Goal: Obtain resource: Download file/media

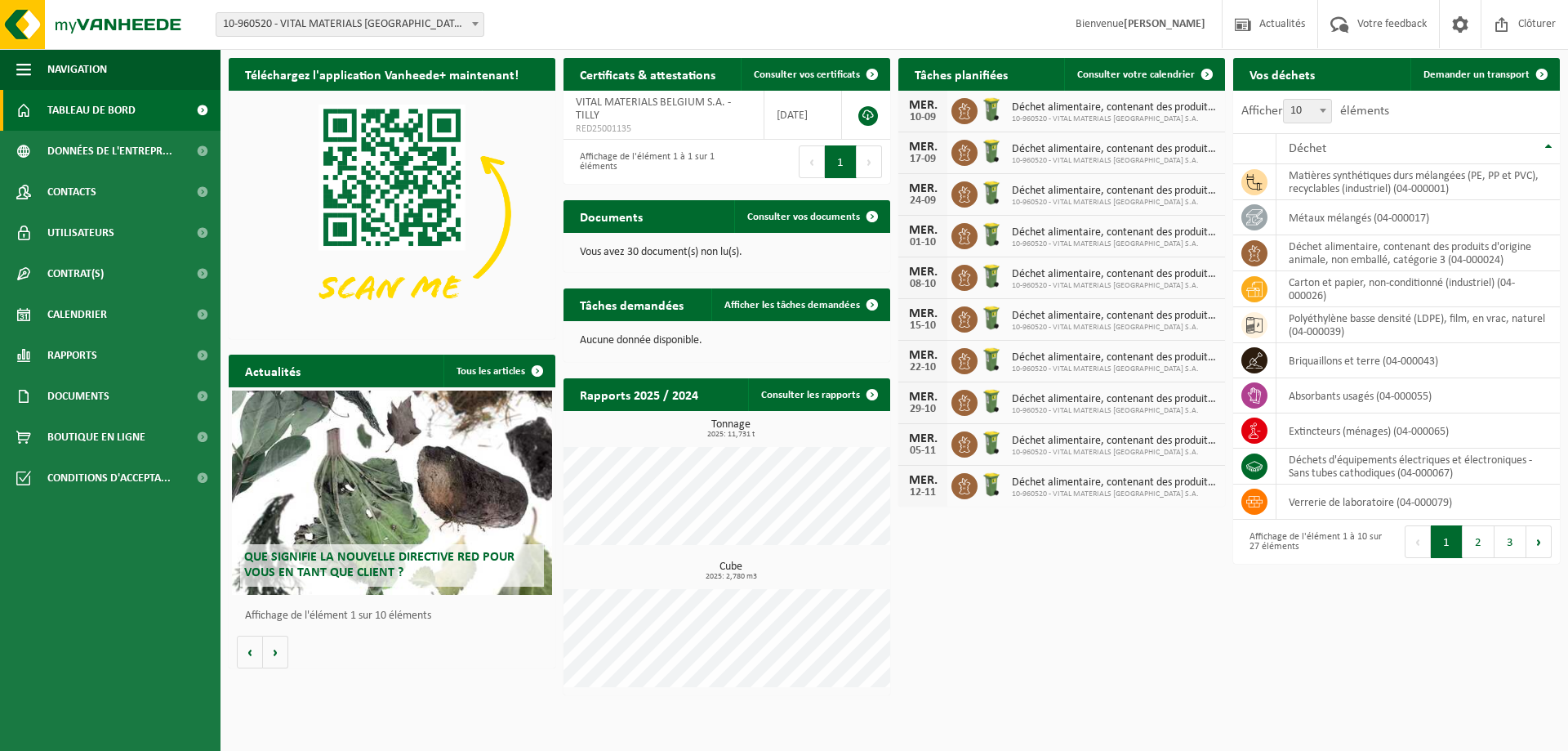
click at [480, 309] on img at bounding box center [392, 212] width 326 height 245
click at [73, 115] on span "Tableau de bord" at bounding box center [91, 110] width 88 height 41
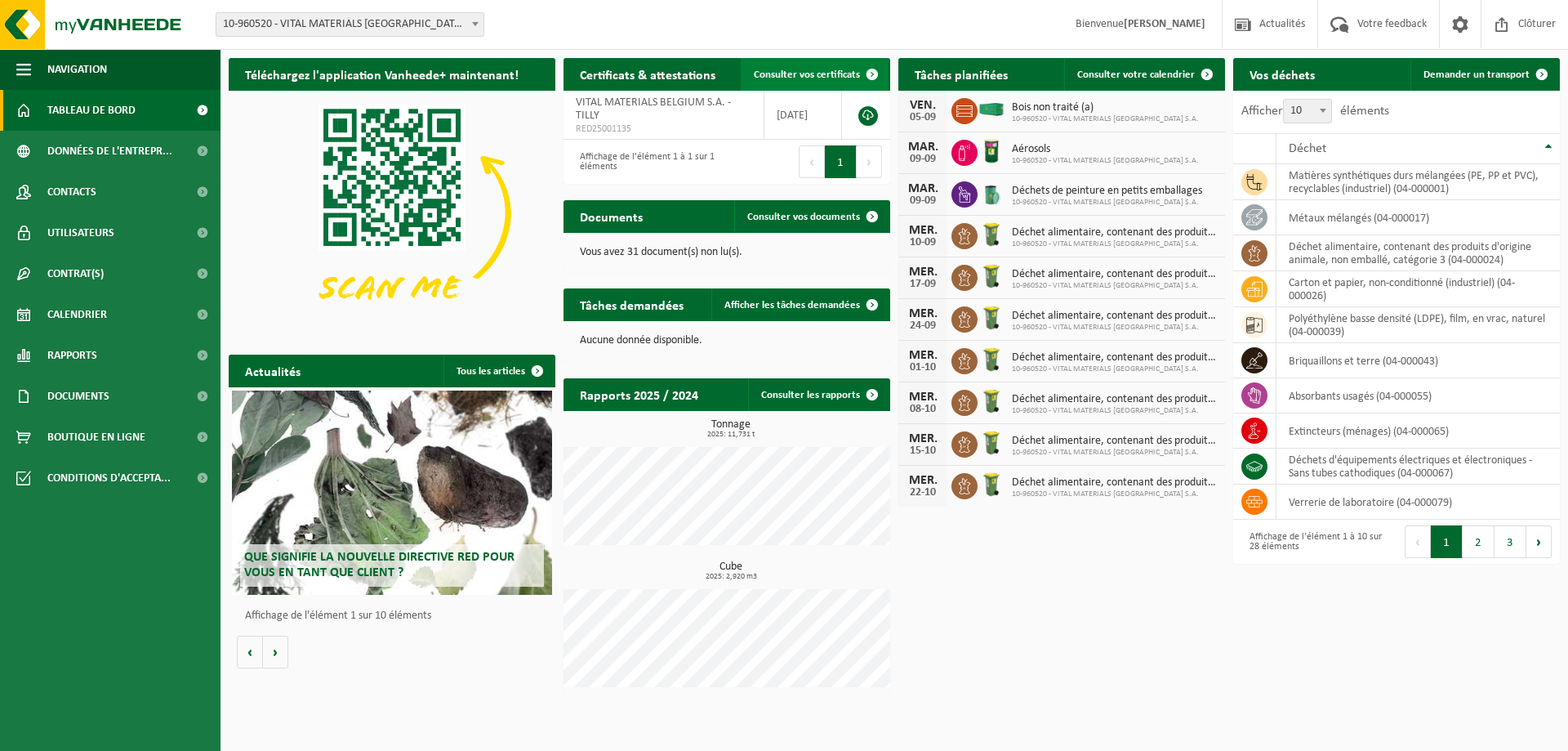
click at [779, 73] on span "Consulter vos certificats" at bounding box center [806, 75] width 107 height 11
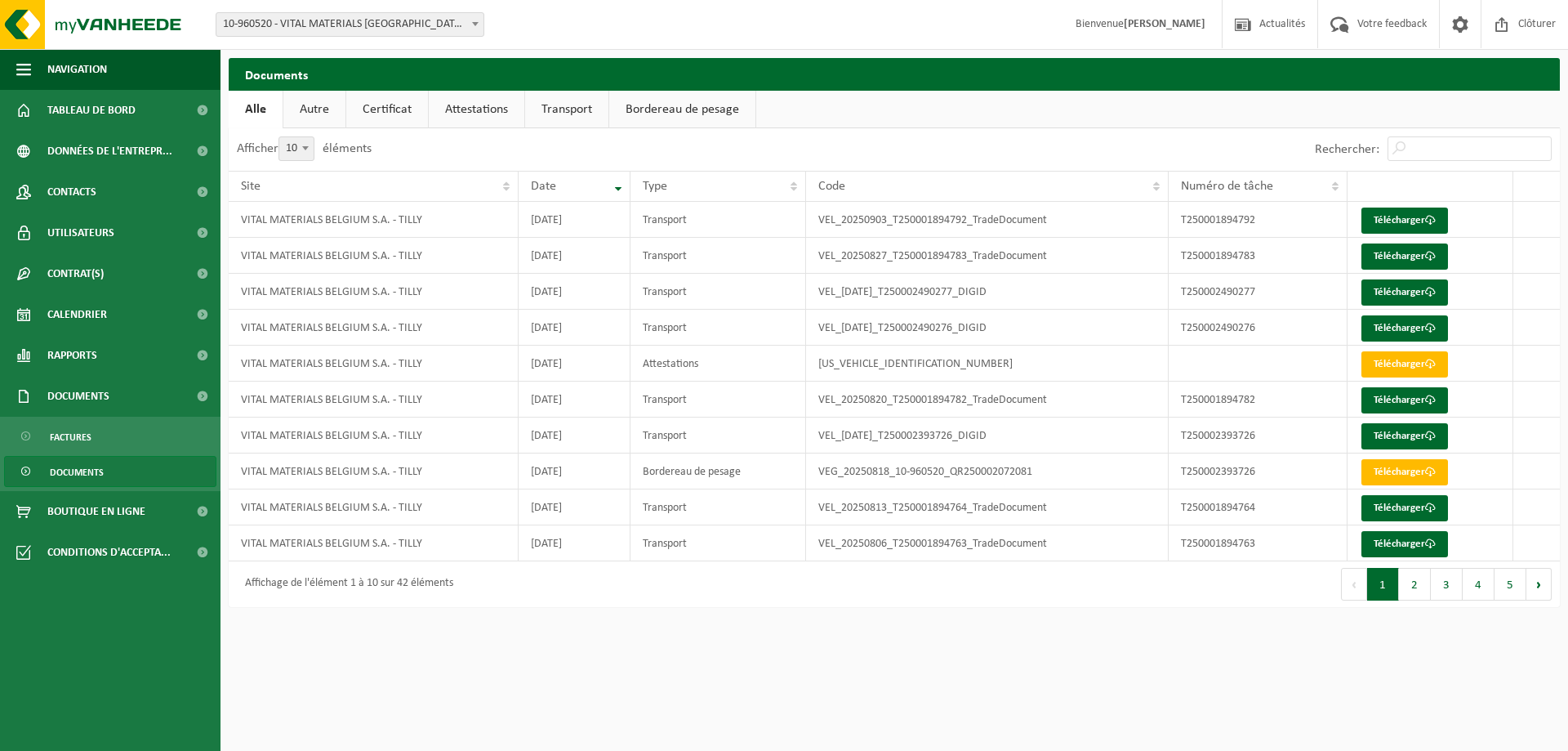
click at [546, 98] on link "Transport" at bounding box center [566, 108] width 83 height 37
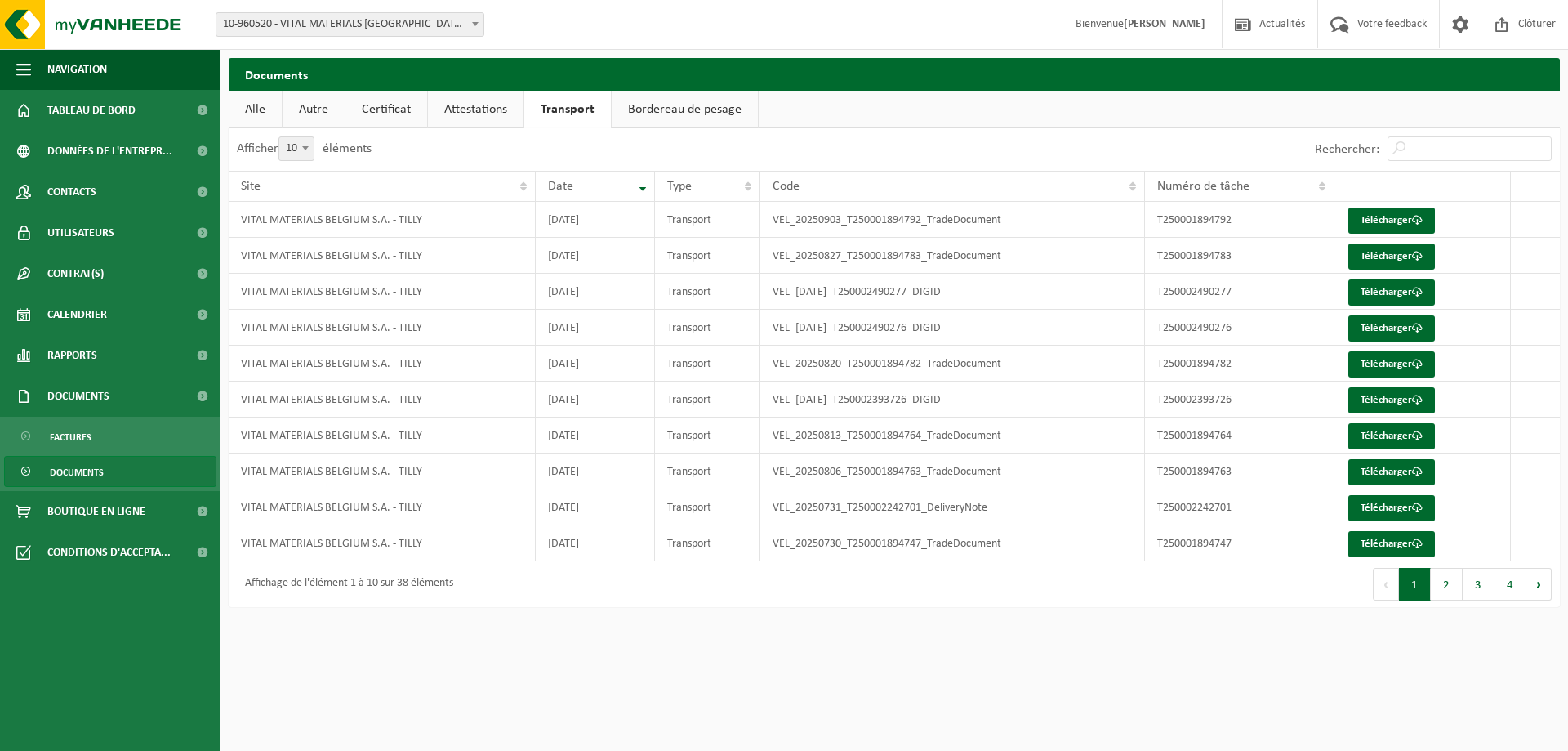
click at [491, 111] on link "Attestations" at bounding box center [476, 108] width 96 height 37
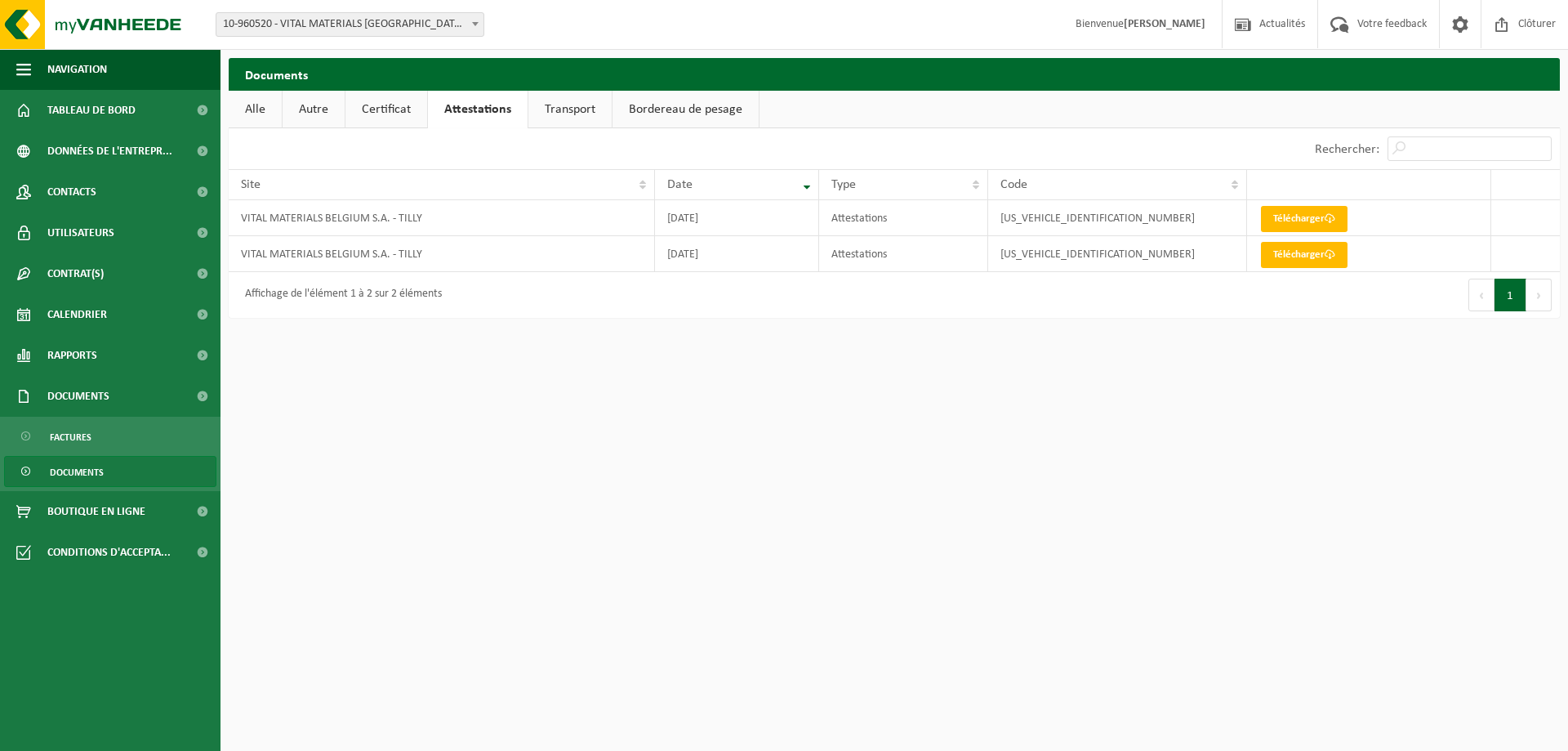
click at [390, 102] on link "Certificat" at bounding box center [386, 108] width 82 height 37
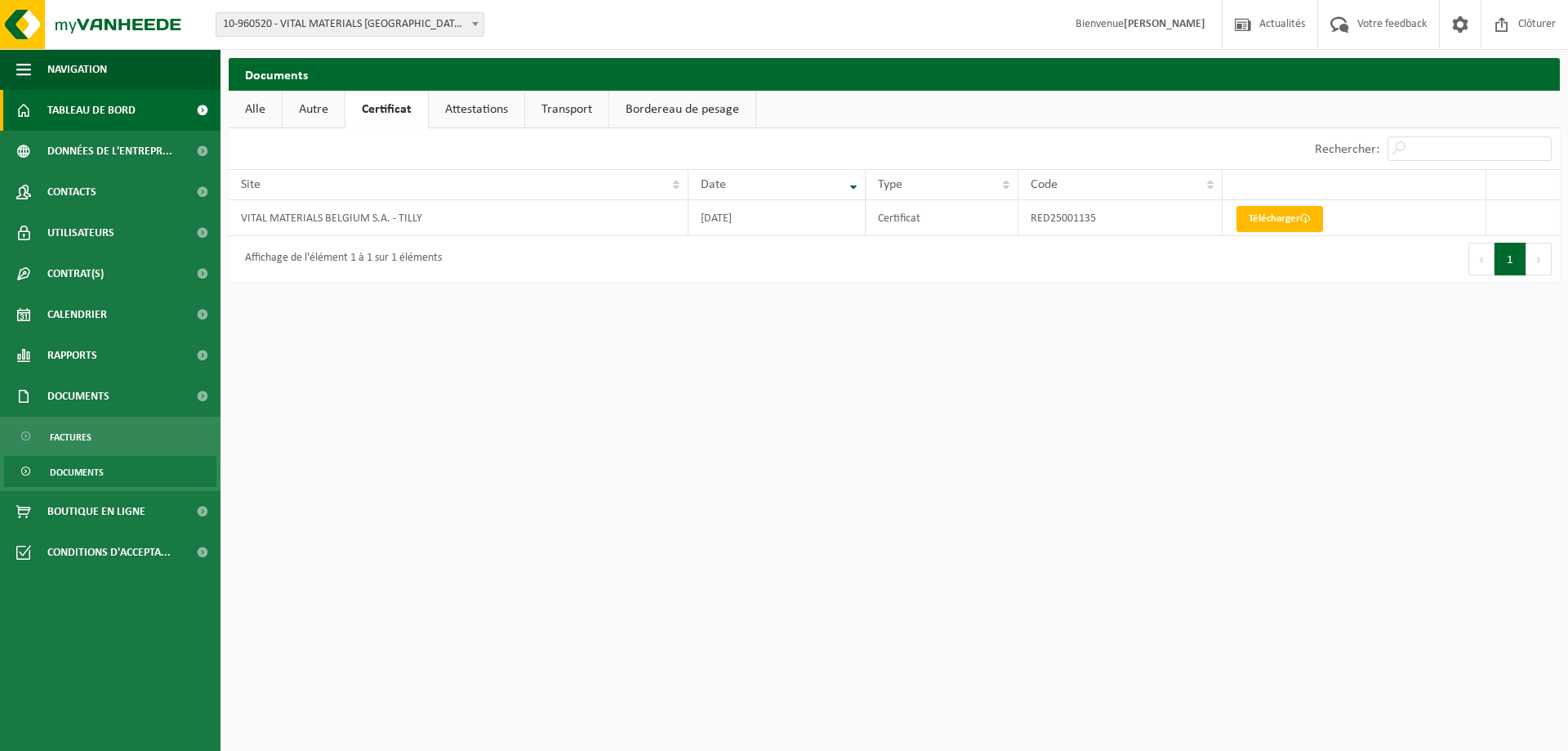
click at [83, 108] on span "Tableau de bord" at bounding box center [91, 110] width 88 height 41
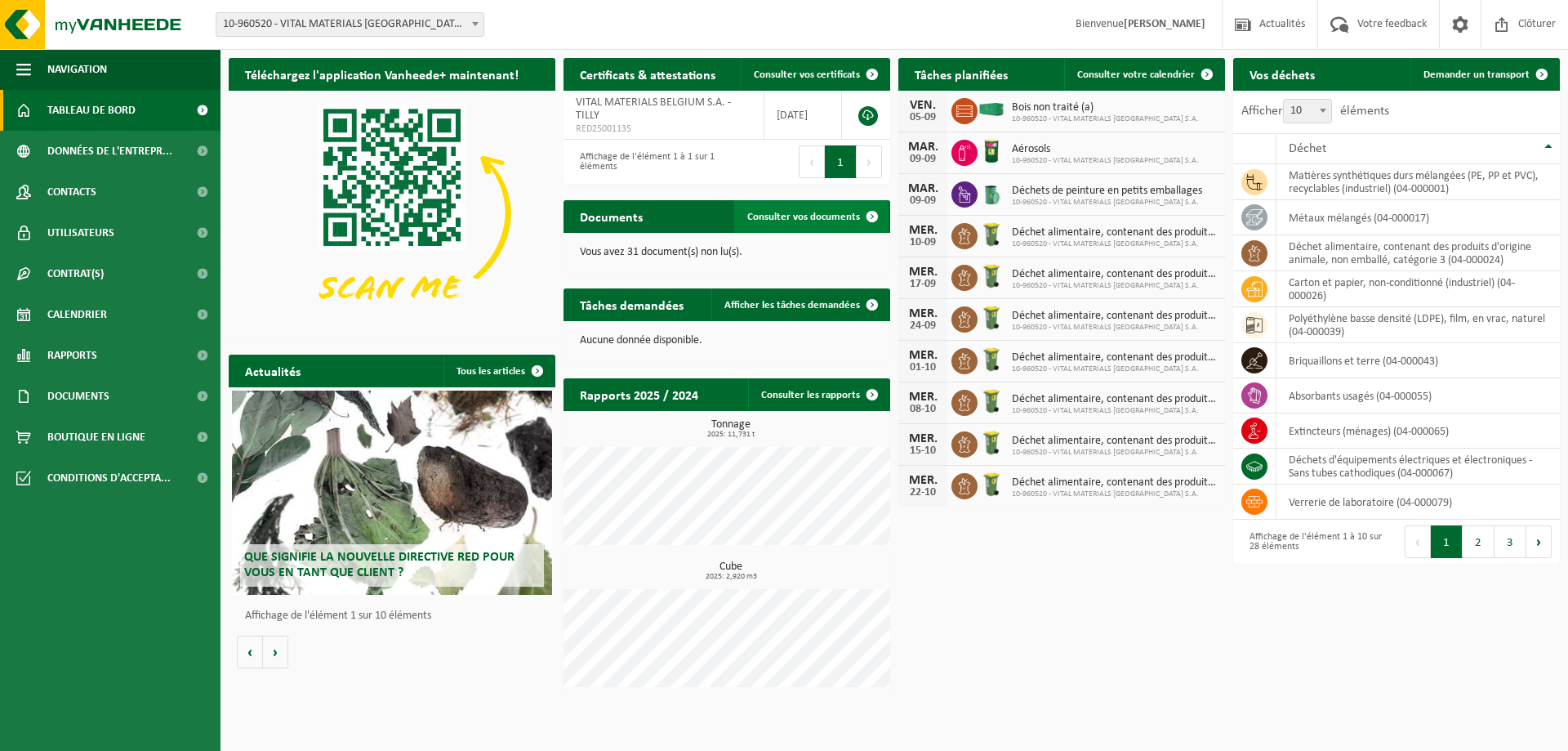
click at [778, 209] on link "Consulter vos documents" at bounding box center [811, 217] width 154 height 33
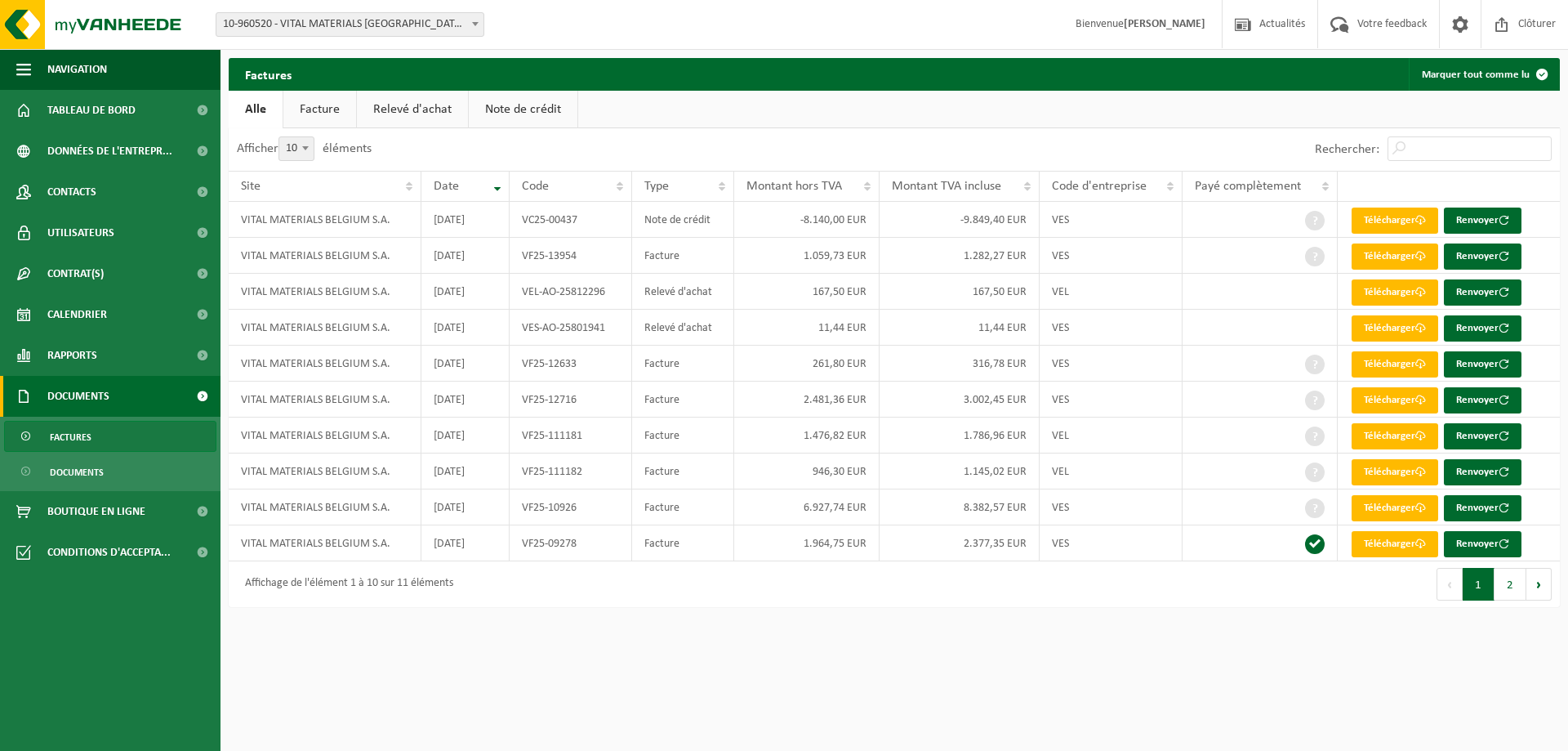
click at [428, 113] on link "Relevé d'achat" at bounding box center [413, 108] width 111 height 37
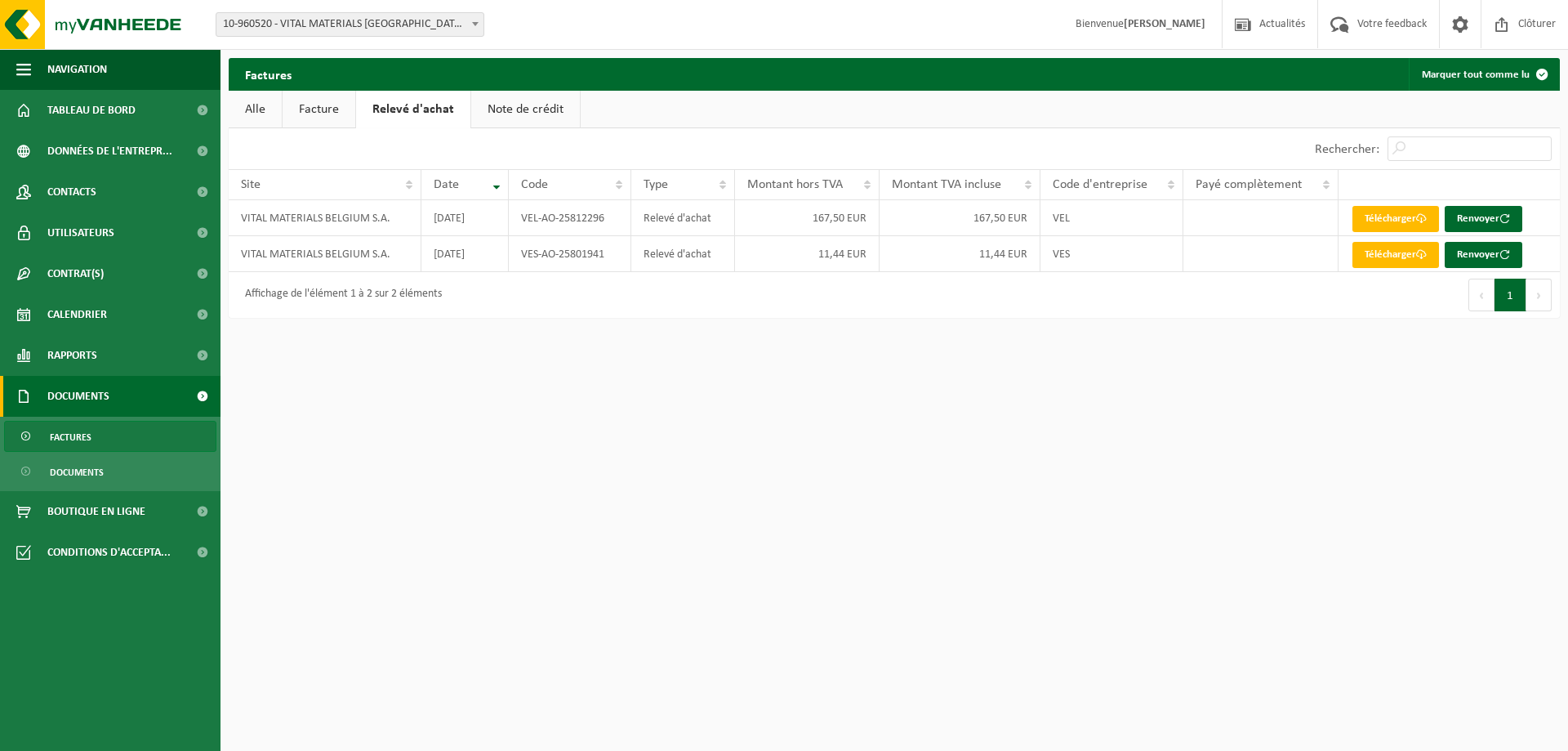
click at [499, 109] on link "Note de crédit" at bounding box center [525, 108] width 108 height 37
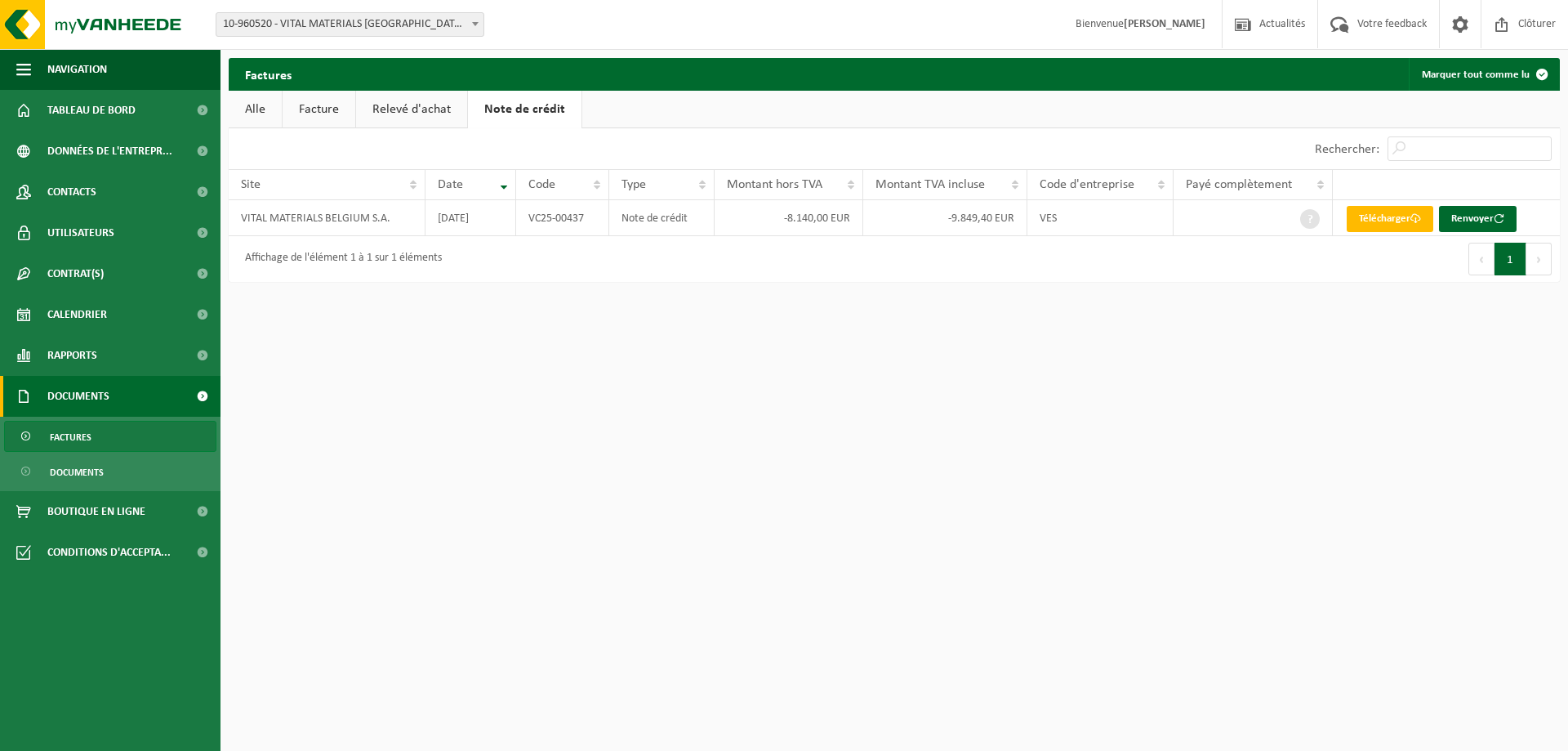
click at [333, 108] on link "Facture" at bounding box center [319, 108] width 73 height 37
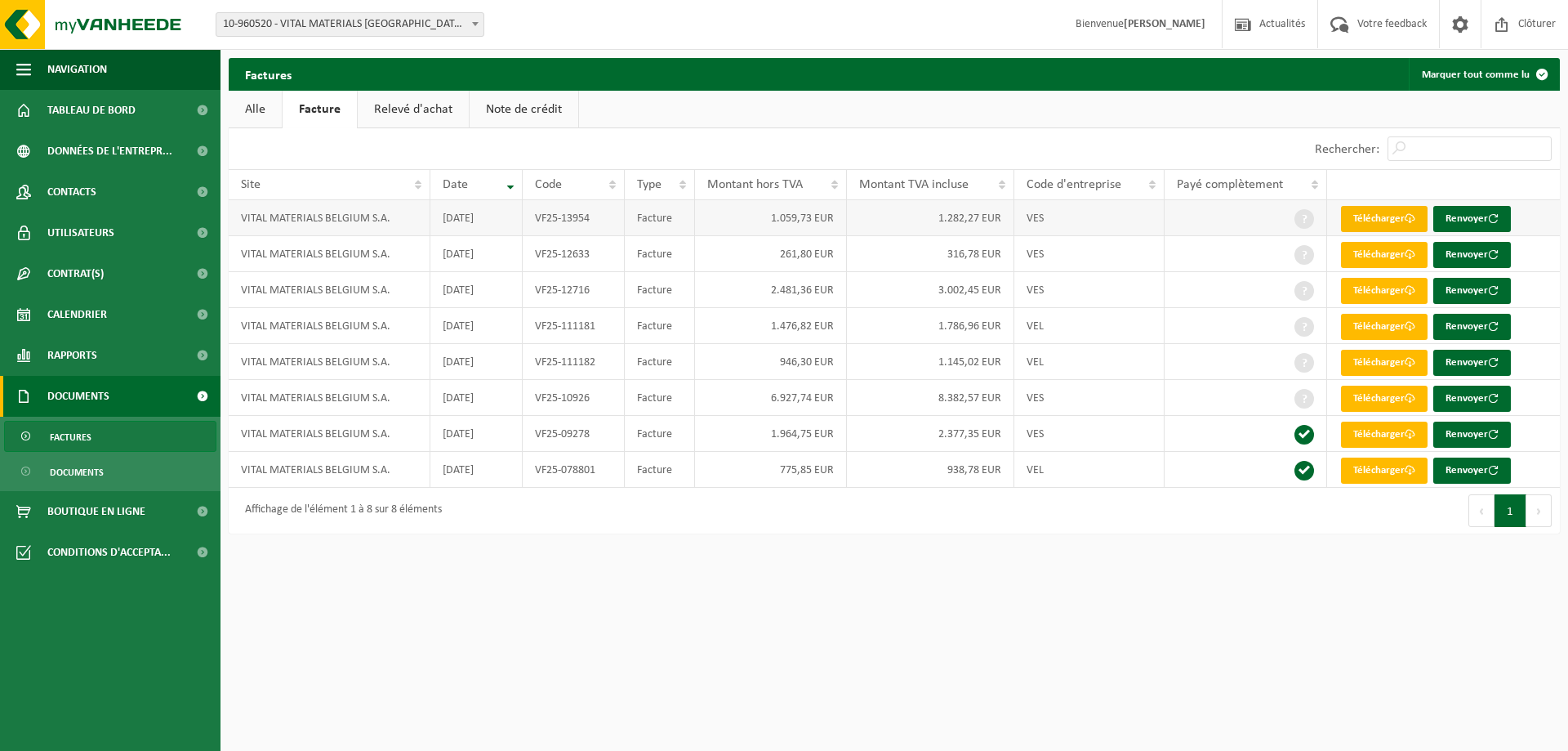
click at [1358, 216] on link "Télécharger" at bounding box center [1384, 219] width 87 height 26
